Goal: Information Seeking & Learning: Check status

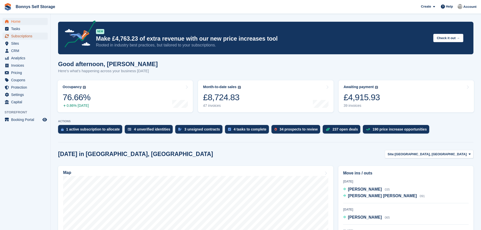
click at [30, 36] on span "Subscriptions" at bounding box center [26, 36] width 30 height 7
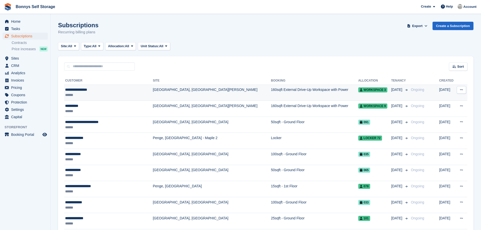
click at [72, 88] on div "**********" at bounding box center [103, 89] width 77 height 5
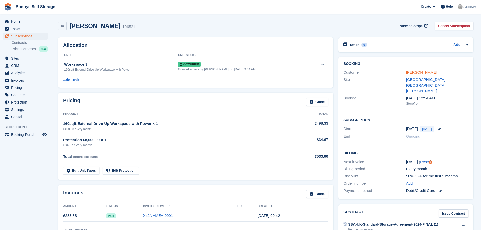
click at [426, 72] on link "Muhammadh Rauther" at bounding box center [421, 72] width 31 height 4
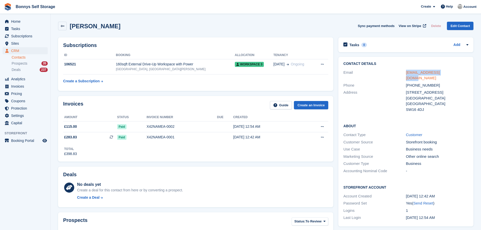
drag, startPoint x: 447, startPoint y: 73, endPoint x: 406, endPoint y: 73, distance: 40.9
click at [406, 73] on div "mrauther17@gmail.com" at bounding box center [437, 75] width 62 height 11
copy link "mrauther17@gmail.com"
click at [434, 82] on div "+447552846391" at bounding box center [437, 85] width 62 height 6
drag, startPoint x: 434, startPoint y: 79, endPoint x: 413, endPoint y: 81, distance: 21.3
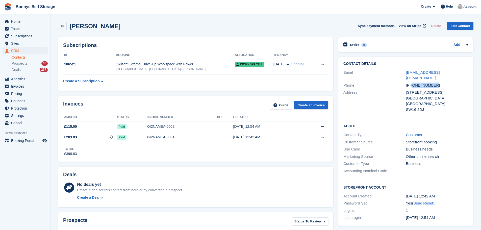
click at [413, 82] on div "+447552846391" at bounding box center [437, 85] width 62 height 6
copy div "7552846391"
drag, startPoint x: 132, startPoint y: 27, endPoint x: 64, endPoint y: 30, distance: 67.9
click at [64, 30] on div "Muhammadh Rauther Sync payment methods View on Stripe Delete Edit Contact" at bounding box center [265, 26] width 415 height 9
copy div "Muhammadh Rauther"
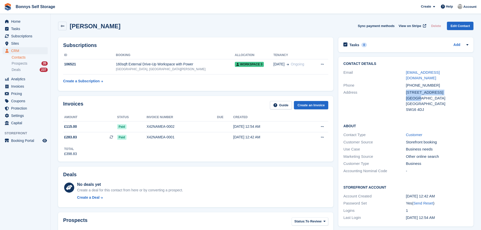
drag, startPoint x: 422, startPoint y: 92, endPoint x: 405, endPoint y: 92, distance: 17.4
click at [405, 92] on div "Address 1270 London Road, Flat 703 London United Kingdom SW16 4DJ" at bounding box center [405, 101] width 125 height 24
copy div "1270 London Road, Flat 703 London"
drag, startPoint x: 424, startPoint y: 104, endPoint x: 406, endPoint y: 105, distance: 18.2
click at [406, 107] on div "SW16 4DJ" at bounding box center [437, 110] width 62 height 6
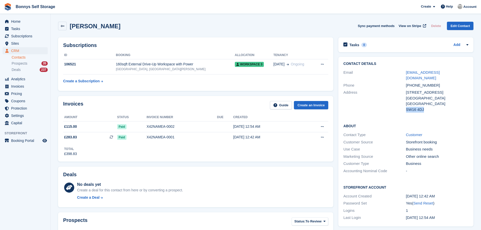
copy div "SW16 4DJ"
click at [31, 36] on span "Subscriptions" at bounding box center [26, 36] width 30 height 7
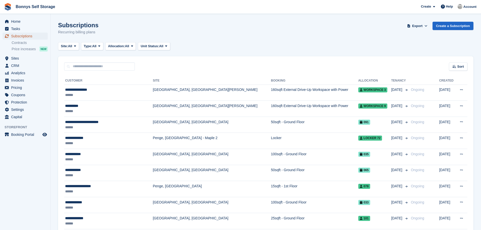
click at [24, 36] on span "Subscriptions" at bounding box center [26, 36] width 30 height 7
click at [77, 66] on input "text" at bounding box center [99, 66] width 71 height 8
type input "***"
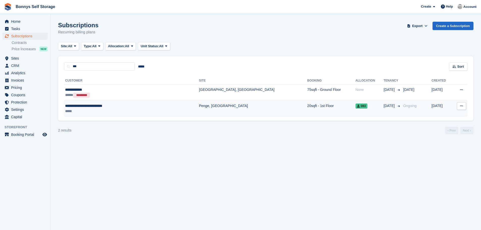
click at [77, 107] on div "**********" at bounding box center [111, 105] width 93 height 5
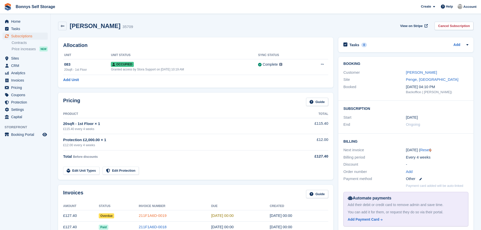
click at [145, 214] on link "211F1A6D-0019" at bounding box center [153, 215] width 28 height 4
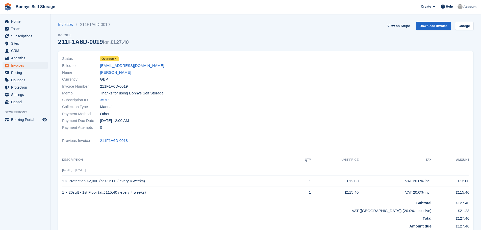
click at [116, 59] on icon at bounding box center [116, 58] width 3 height 3
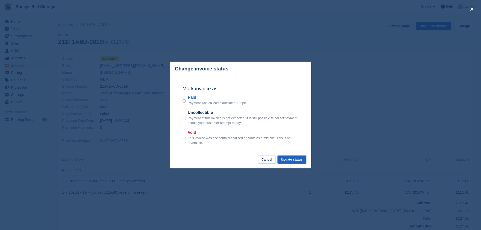
click at [290, 159] on button "Update status" at bounding box center [291, 159] width 29 height 8
